Goal: Task Accomplishment & Management: Use online tool/utility

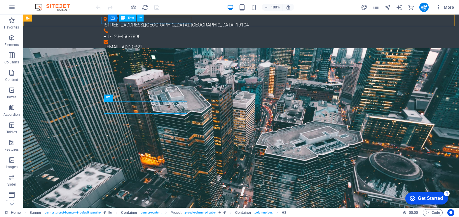
click at [127, 19] on span "Text" at bounding box center [130, 17] width 6 height 3
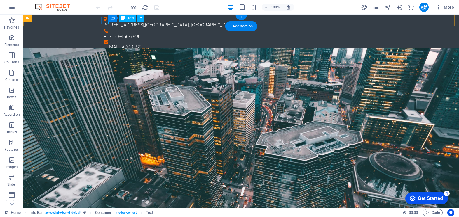
click at [164, 22] on div "[STREET_ADDRESS]" at bounding box center [239, 25] width 271 height 7
click at [140, 17] on icon at bounding box center [139, 18] width 3 height 6
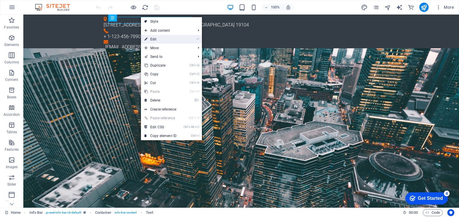
click at [158, 40] on link "⏎ Edit" at bounding box center [160, 39] width 39 height 9
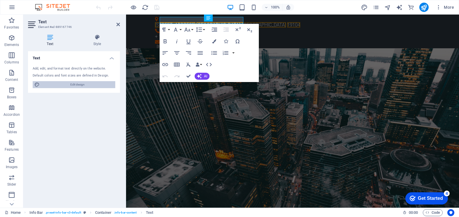
click at [102, 86] on span "Edit design" at bounding box center [77, 84] width 72 height 7
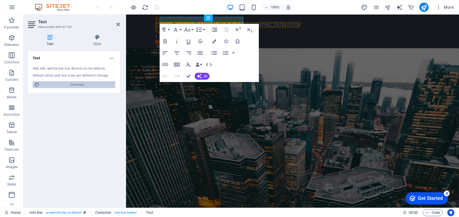
select select "px"
select select "300"
select select "px"
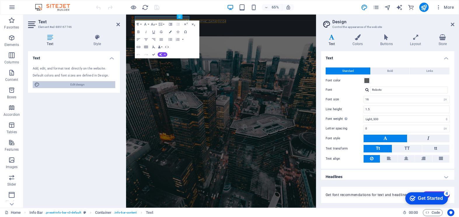
click at [79, 85] on span "Edit design" at bounding box center [77, 84] width 72 height 7
click at [204, 16] on div "[STREET_ADDRESS] + 1-123-456-7890 [EMAIL_ADDRESS]" at bounding box center [272, 34] width 292 height 38
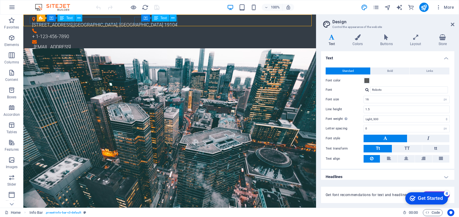
click at [175, 18] on button at bounding box center [172, 18] width 7 height 7
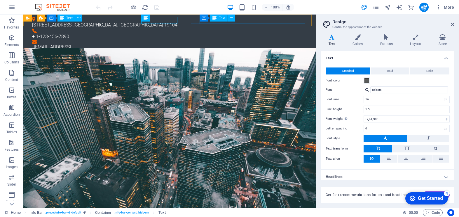
click at [221, 17] on span "Text" at bounding box center [222, 17] width 6 height 3
click at [226, 44] on div "[EMAIL_ADDRESS]" at bounding box center [170, 47] width 273 height 7
click at [222, 18] on span "Text" at bounding box center [222, 17] width 6 height 3
click at [230, 18] on icon at bounding box center [231, 18] width 3 height 6
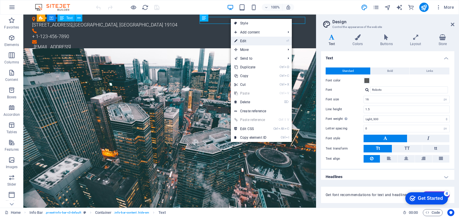
click at [245, 41] on link "⏎ Edit" at bounding box center [250, 41] width 39 height 9
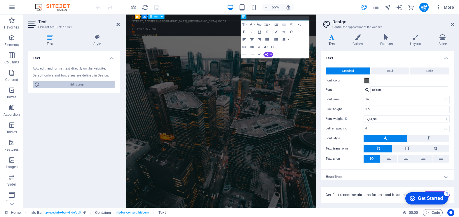
click at [84, 85] on span "Edit design" at bounding box center [77, 84] width 72 height 7
click at [52, 138] on div "Text Add, edit, and format text directly on the website. Default colors and fon…" at bounding box center [74, 127] width 92 height 152
